Goal: Information Seeking & Learning: Learn about a topic

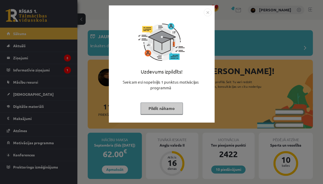
click at [227, 110] on div "Uzdevums izpildīts! Sveicam esi nopelnījis 1 punktus motivācijas programmā Pild…" at bounding box center [161, 92] width 323 height 184
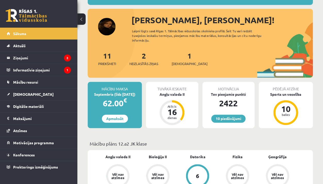
scroll to position [52, 0]
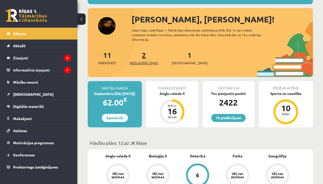
click at [143, 57] on link "2 Neizlasītās ziņas" at bounding box center [143, 57] width 29 height 15
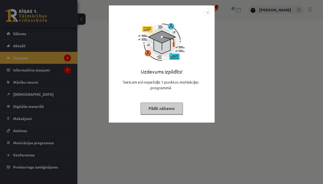
click at [144, 131] on div "Uzdevums izpildīts! Sveicam esi nopelnījis 1 punktus motivācijas programmā Pild…" at bounding box center [161, 92] width 323 height 184
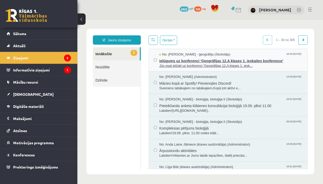
click at [192, 61] on span "Ielūgums uz konferenci 'Ģeogrāfijas 12.A klases 1. ieskaites konference'" at bounding box center [230, 60] width 143 height 6
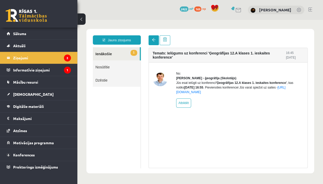
click at [154, 45] on link at bounding box center [153, 40] width 10 height 10
click at [155, 41] on span at bounding box center [154, 40] width 4 height 4
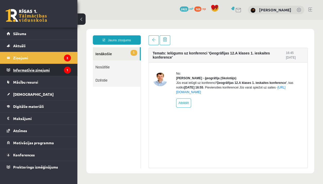
click at [50, 71] on legend "Informatīvie ziņojumi 1" at bounding box center [42, 70] width 58 height 12
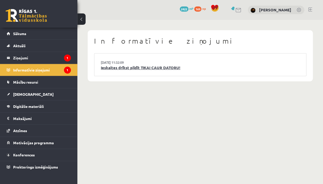
click at [141, 66] on link "Ieskaites drīkst pildīt TIKAI CAUR DATORU!" at bounding box center [200, 68] width 199 height 6
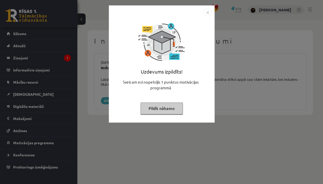
click at [92, 85] on div "Uzdevums izpildīts! Sveicam esi nopelnījis 1 punktus motivācijas programmā Pild…" at bounding box center [161, 92] width 323 height 184
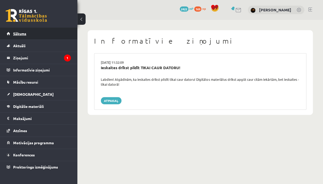
click at [55, 36] on link "Sākums" at bounding box center [39, 34] width 64 height 12
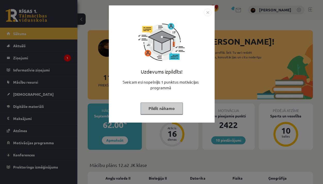
click at [75, 95] on div "Uzdevums izpildīts! Sveicam esi nopelnījis 1 punktus motivācijas programmā Pild…" at bounding box center [161, 92] width 323 height 184
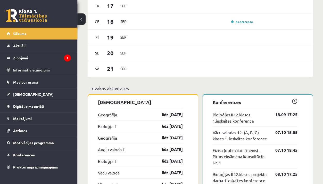
scroll to position [386, 0]
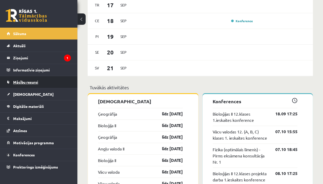
click at [47, 80] on link "Mācību resursi" at bounding box center [39, 82] width 64 height 12
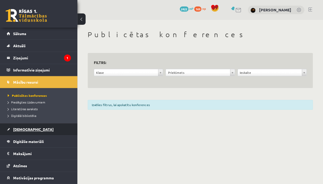
click at [35, 127] on link "[DEMOGRAPHIC_DATA]" at bounding box center [39, 129] width 64 height 12
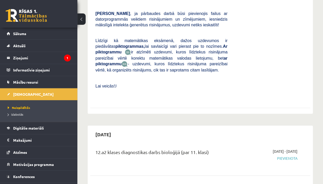
scroll to position [196, 0]
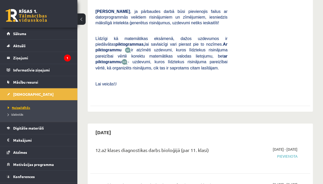
click at [26, 108] on span "Neizpildītās" at bounding box center [19, 107] width 22 height 4
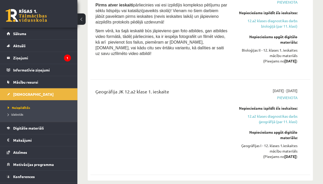
scroll to position [518, 0]
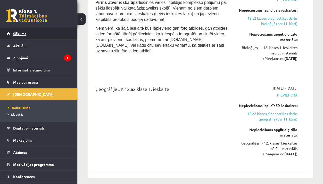
click at [45, 32] on link "Sākums" at bounding box center [39, 34] width 64 height 12
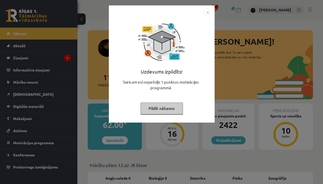
click at [74, 66] on div "Uzdevums izpildīts! Sveicam esi nopelnījis 1 punktus motivācijas programmā Pild…" at bounding box center [161, 92] width 323 height 184
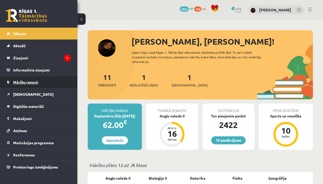
click at [40, 83] on link "Mācību resursi" at bounding box center [39, 82] width 64 height 12
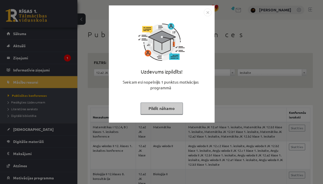
click at [182, 141] on div "Uzdevums izpildīts! Sveicam esi nopelnījis 1 punktus motivācijas programmā Pild…" at bounding box center [161, 92] width 323 height 184
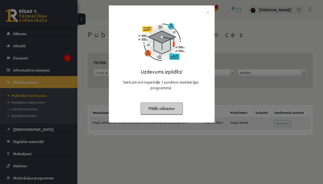
click at [236, 82] on div "Uzdevums izpildīts! Sveicam esi nopelnījis 1 punktus motivācijas programmā Pild…" at bounding box center [161, 92] width 323 height 184
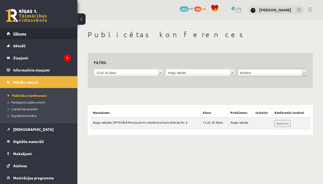
click at [28, 28] on link "Sākums" at bounding box center [39, 34] width 64 height 12
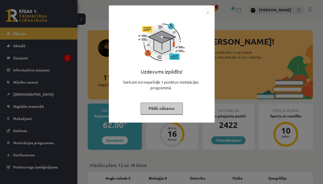
click at [139, 152] on div "Uzdevums izpildīts! Sveicam esi nopelnījis 1 punktus motivācijas programmā Pild…" at bounding box center [161, 92] width 323 height 184
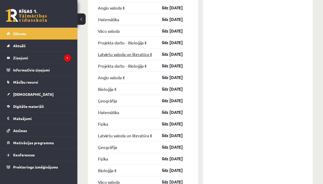
scroll to position [771, 0]
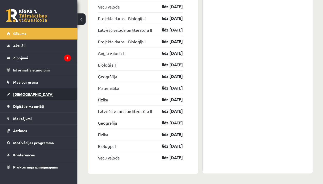
click at [64, 95] on link "[DEMOGRAPHIC_DATA]" at bounding box center [39, 94] width 64 height 12
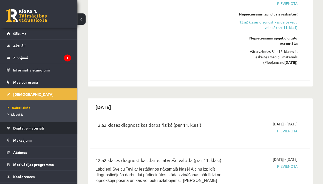
click at [50, 131] on link "Digitālie materiāli" at bounding box center [39, 128] width 64 height 12
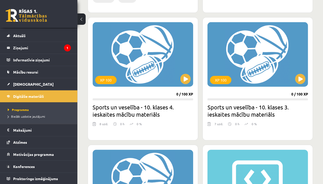
scroll to position [284, 0]
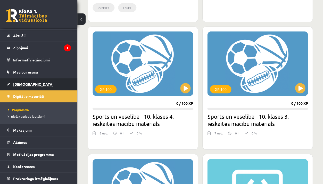
click at [42, 87] on link "[DEMOGRAPHIC_DATA]" at bounding box center [39, 84] width 64 height 12
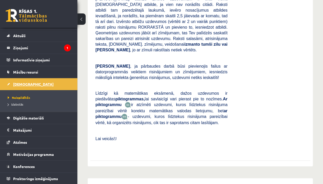
scroll to position [176, 0]
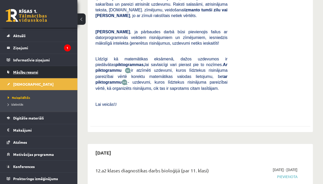
click at [40, 70] on link "Mācību resursi" at bounding box center [39, 72] width 64 height 12
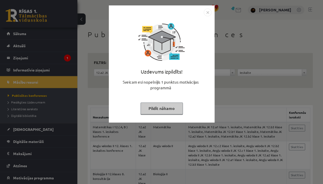
click at [190, 138] on div "Uzdevums izpildīts! Sveicam esi nopelnījis 1 punktus motivācijas programmā Pild…" at bounding box center [161, 92] width 323 height 184
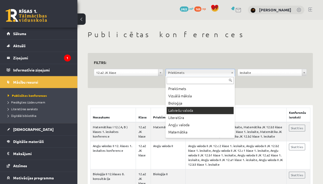
scroll to position [2, 0]
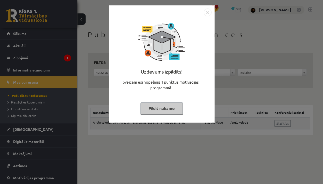
click at [186, 131] on div "Uzdevums izpildīts! Sveicam esi nopelnījis 1 punktus motivācijas programmā Pild…" at bounding box center [161, 92] width 323 height 184
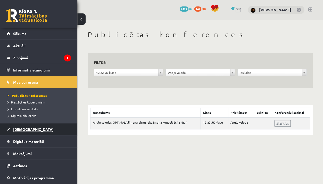
click at [34, 127] on link "[DEMOGRAPHIC_DATA]" at bounding box center [39, 129] width 64 height 12
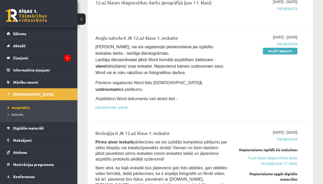
scroll to position [379, 0]
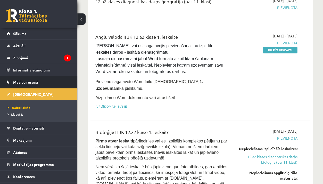
click at [36, 78] on link "Mācību resursi" at bounding box center [39, 82] width 64 height 12
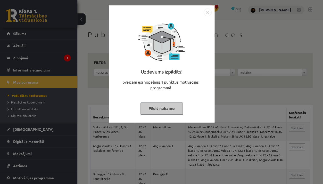
click at [171, 154] on div "Uzdevums izpildīts! Sveicam esi nopelnījis 1 punktus motivācijas programmā Pild…" at bounding box center [161, 92] width 323 height 184
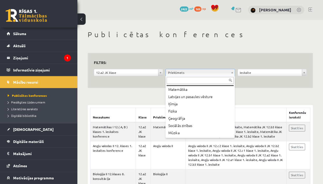
scroll to position [43, 0]
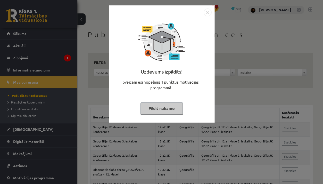
click at [197, 129] on div "Uzdevums izpildīts! Sveicam esi nopelnījis 1 punktus motivācijas programmā Pild…" at bounding box center [161, 92] width 323 height 184
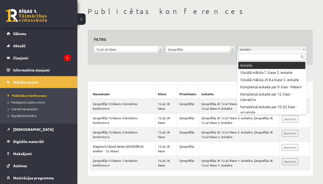
scroll to position [23, 0]
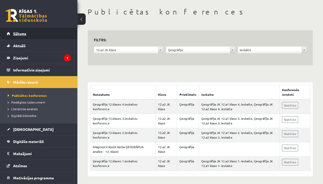
click at [39, 32] on link "Sākums" at bounding box center [39, 34] width 64 height 12
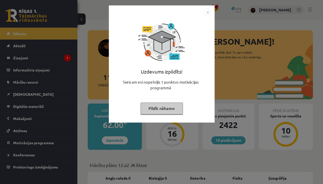
click at [107, 142] on div "Uzdevums izpildīts! Sveicam esi nopelnījis 1 punktus motivācijas programmā Pild…" at bounding box center [161, 92] width 323 height 184
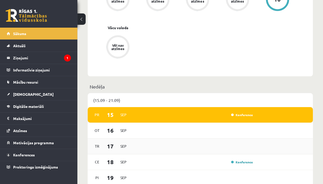
scroll to position [253, 0]
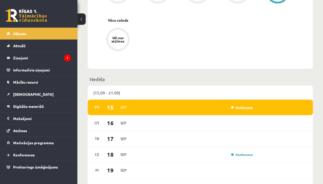
click at [244, 107] on link "Konference" at bounding box center [242, 107] width 22 height 4
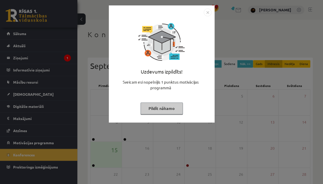
click at [225, 158] on div "Uzdevums izpildīts! Sveicam esi nopelnījis 1 punktus motivācijas programmā Pild…" at bounding box center [161, 92] width 323 height 184
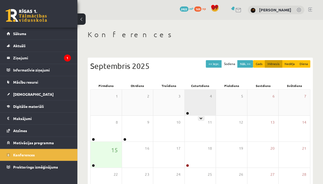
click at [189, 106] on div "4" at bounding box center [199, 102] width 31 height 26
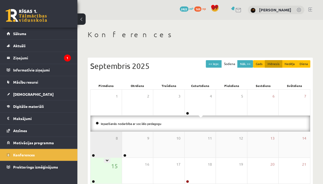
click at [107, 138] on div "8" at bounding box center [105, 144] width 31 height 26
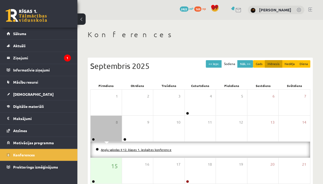
click at [130, 149] on link "Angļu valodas II 12. klases 1. ieskaites konference" at bounding box center [136, 149] width 71 height 4
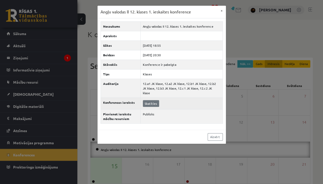
click at [143, 100] on link "Skatīties" at bounding box center [151, 103] width 16 height 7
